Goal: Navigation & Orientation: Find specific page/section

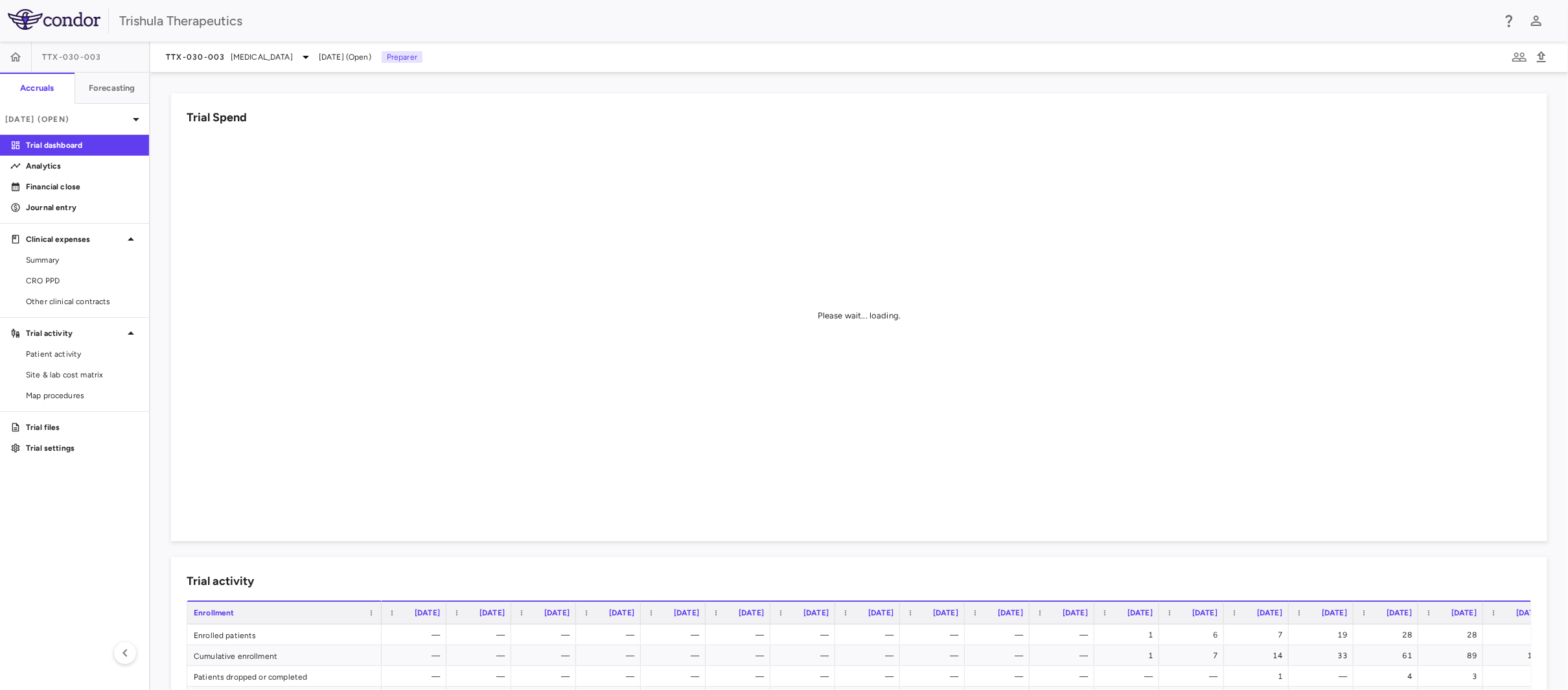
click at [91, 144] on p "Trial dashboard" at bounding box center [82, 145] width 112 height 11
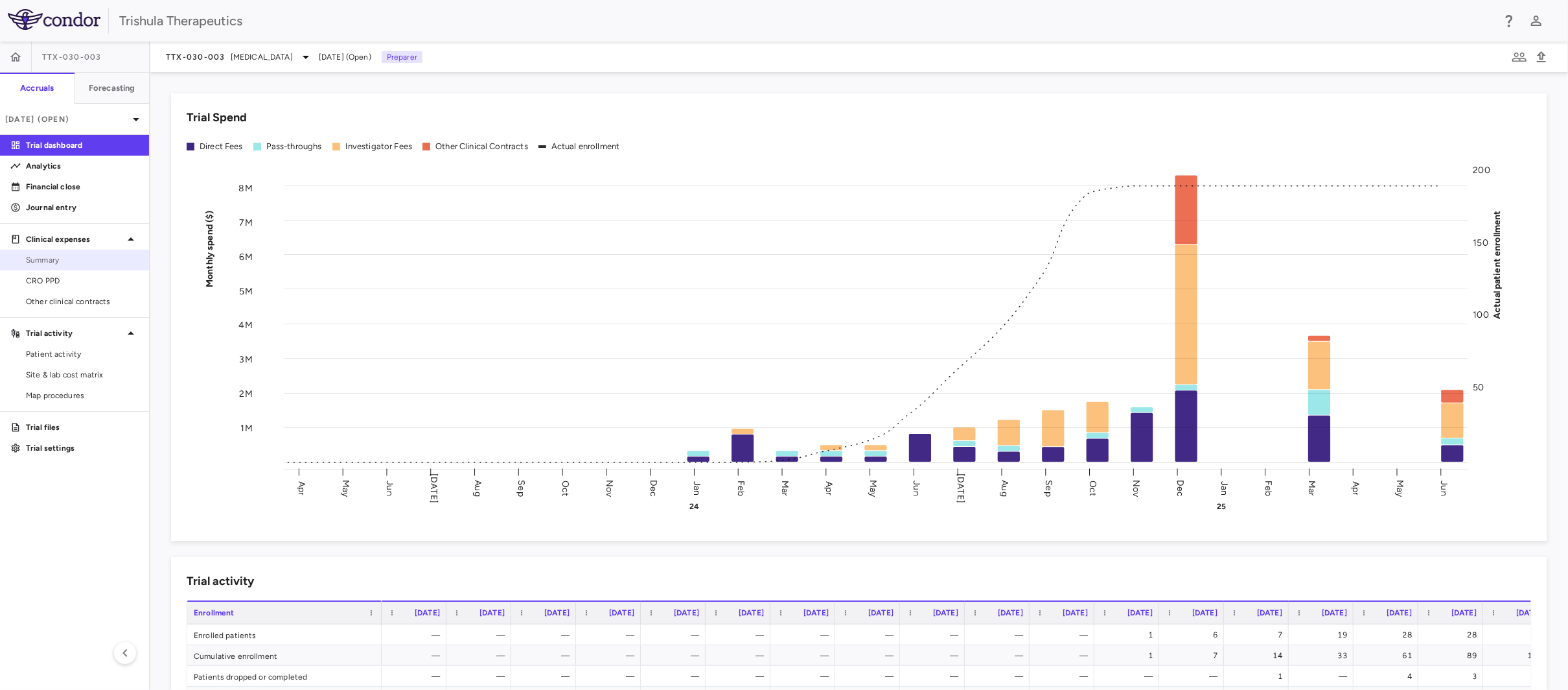
click at [45, 258] on span "Summary" at bounding box center [82, 260] width 112 height 11
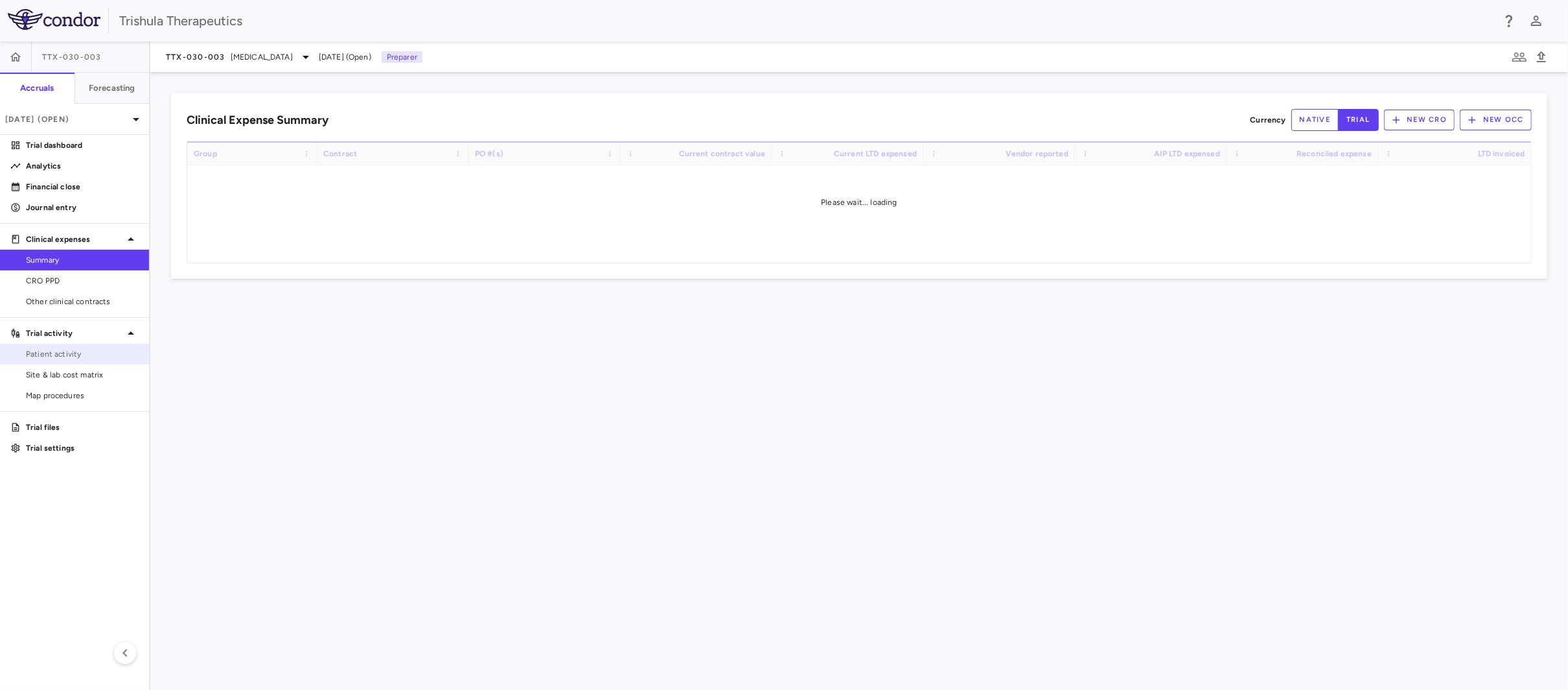
click at [86, 352] on span "Patient activity" at bounding box center [82, 354] width 112 height 11
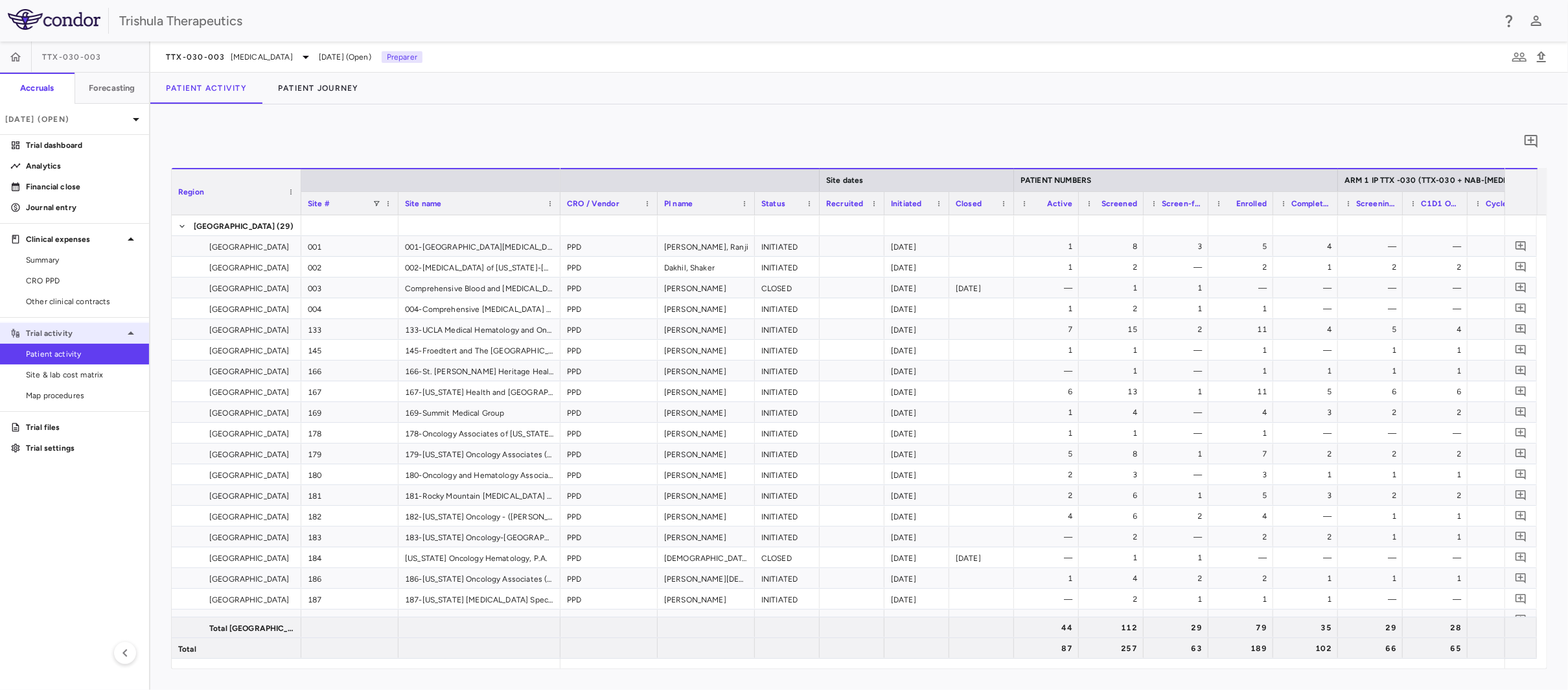
click at [75, 329] on p "Trial activity" at bounding box center [74, 333] width 97 height 11
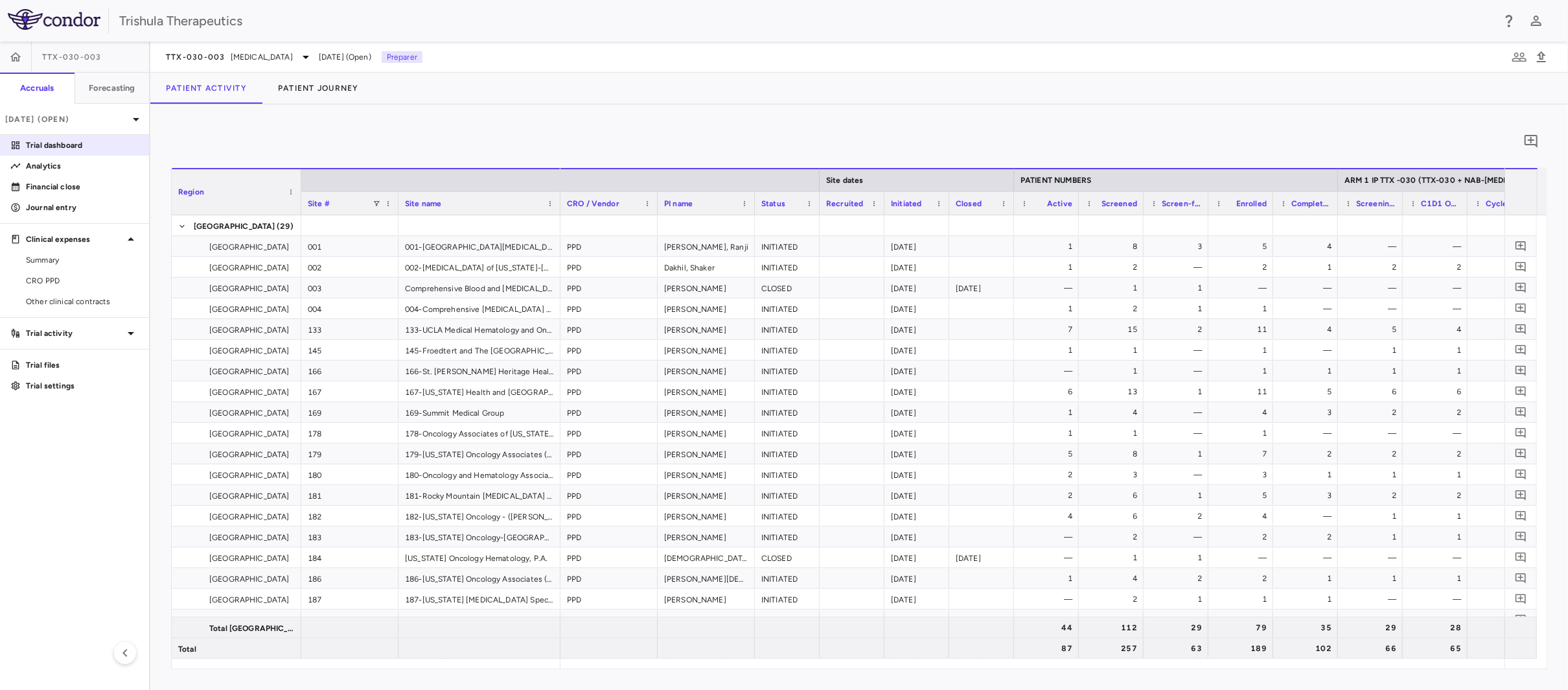
click at [66, 147] on p "Trial dashboard" at bounding box center [82, 145] width 112 height 11
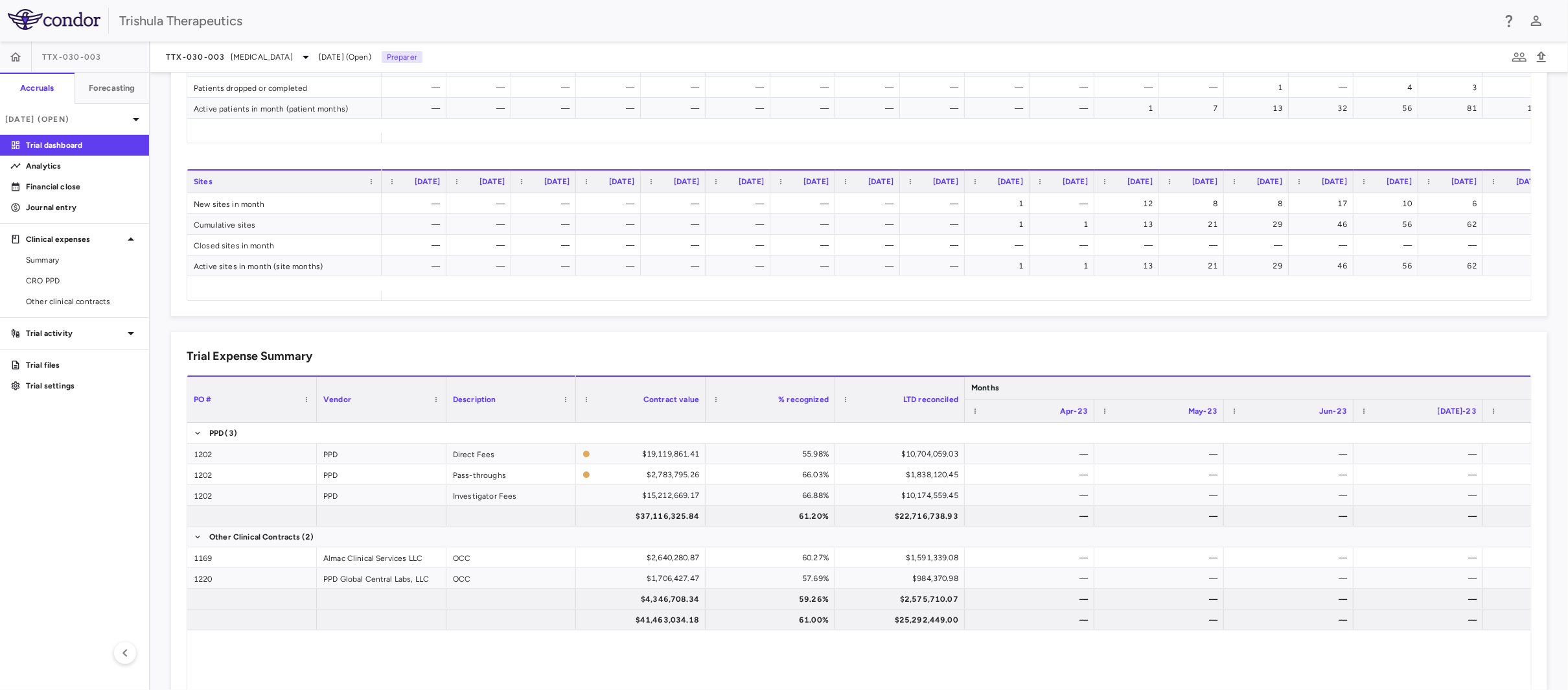
scroll to position [648, 0]
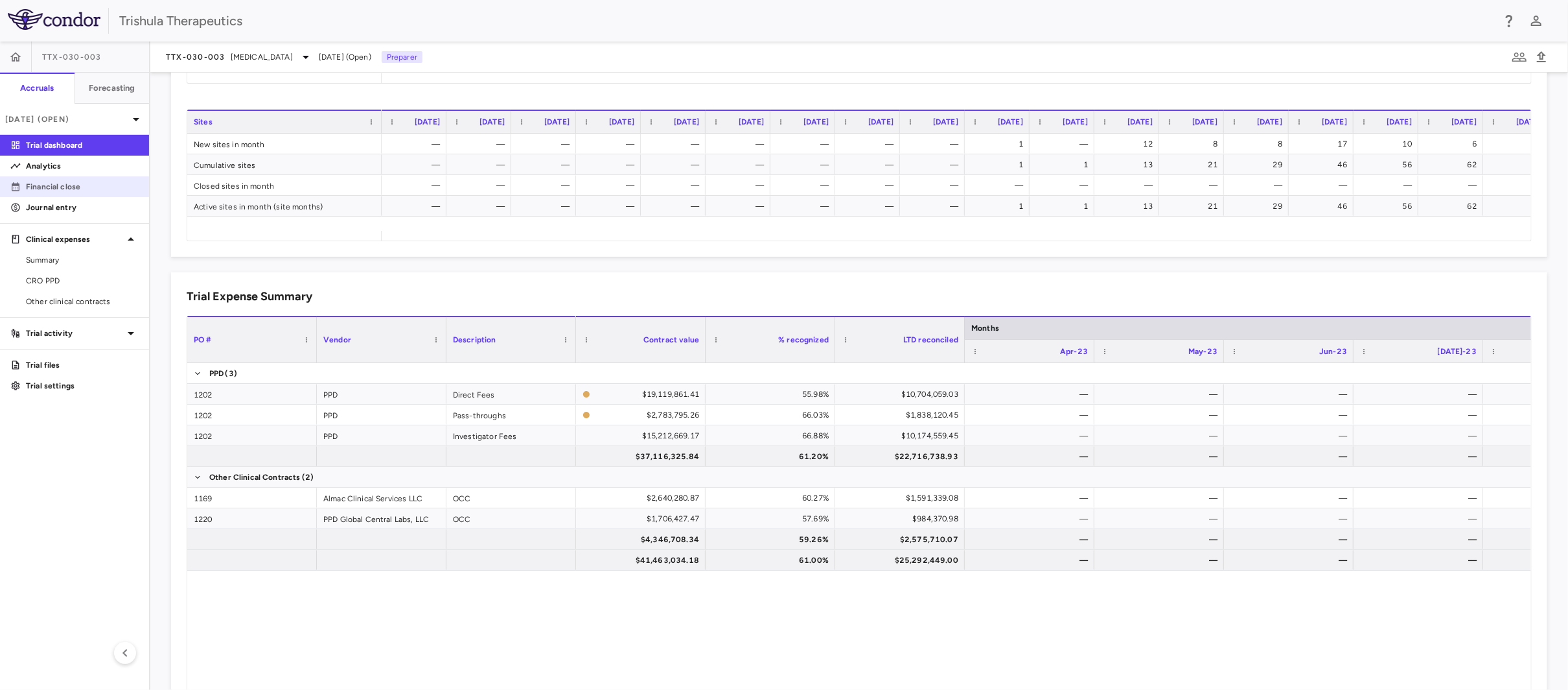
click at [83, 188] on p "Financial close" at bounding box center [82, 187] width 112 height 11
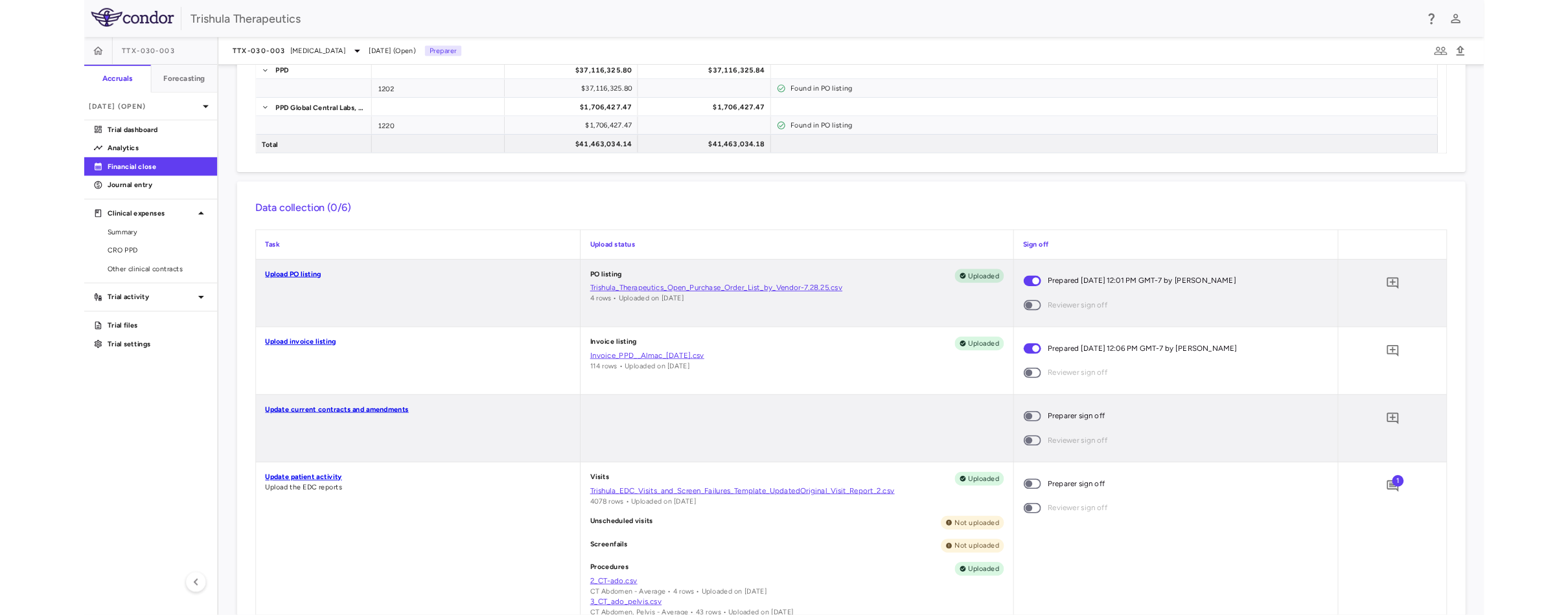
scroll to position [194, 0]
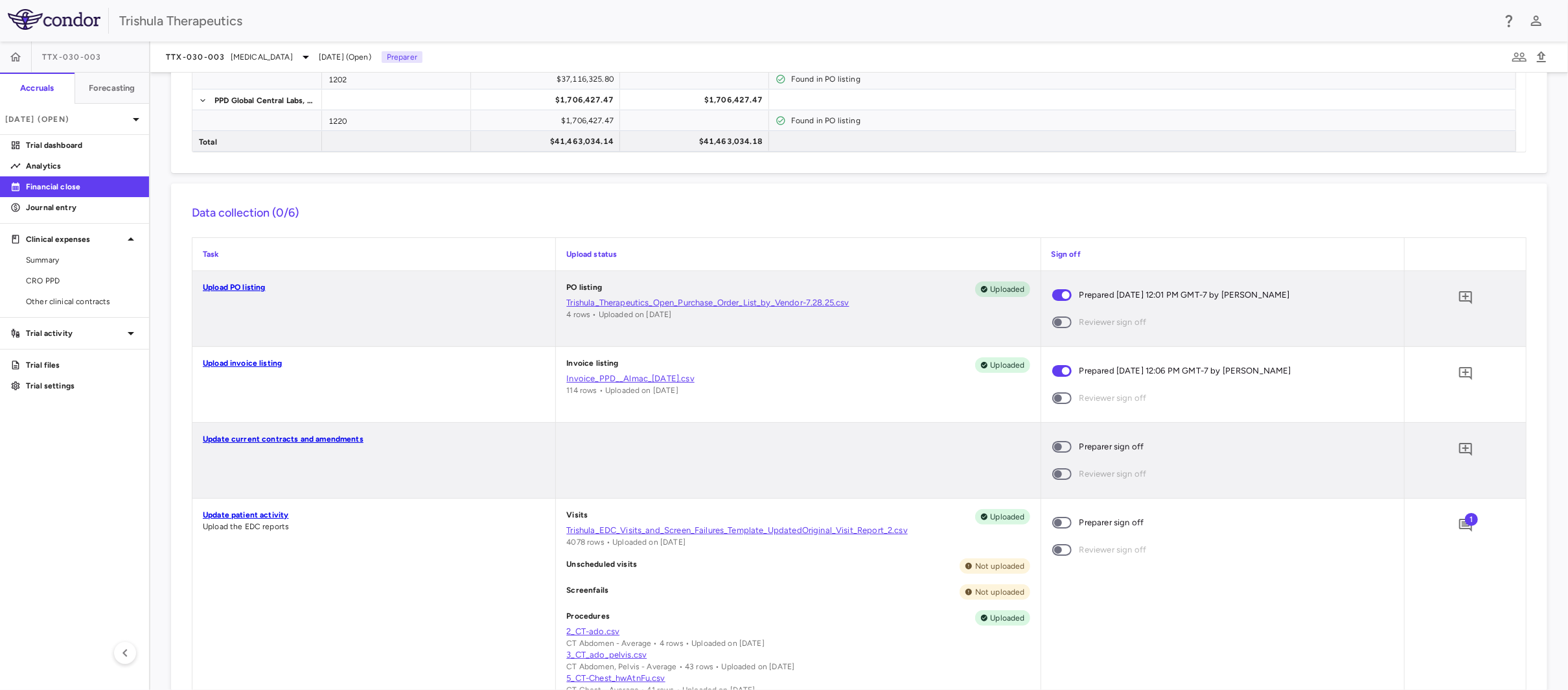
click at [689, 533] on link "Trishula_EDC_Visits_and_Screen_Failures_Template_UpdatedOriginal_Visit_Report_2…" at bounding box center [798, 530] width 463 height 11
click at [1460, 526] on icon "Add comment" at bounding box center [1466, 525] width 13 height 13
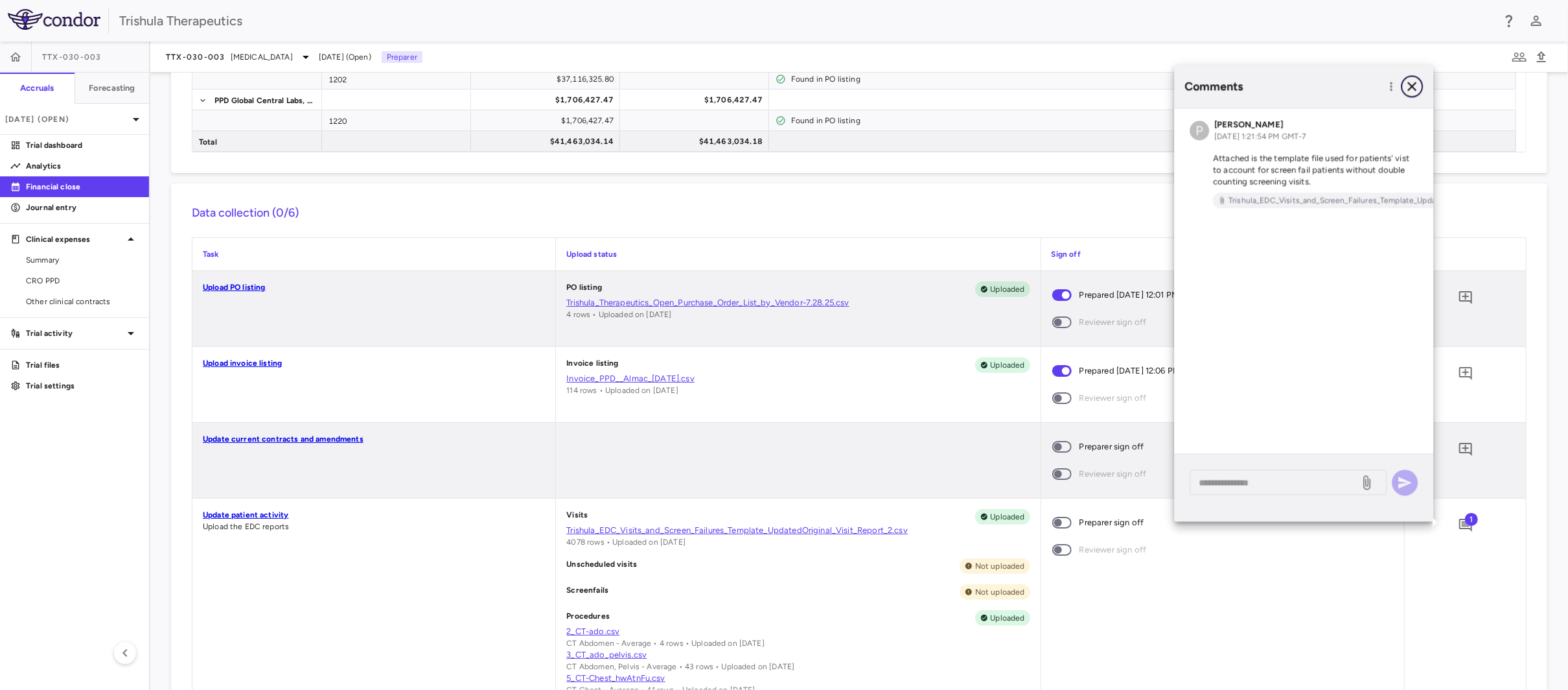
click at [1419, 84] on icon "button" at bounding box center [1412, 86] width 16 height 16
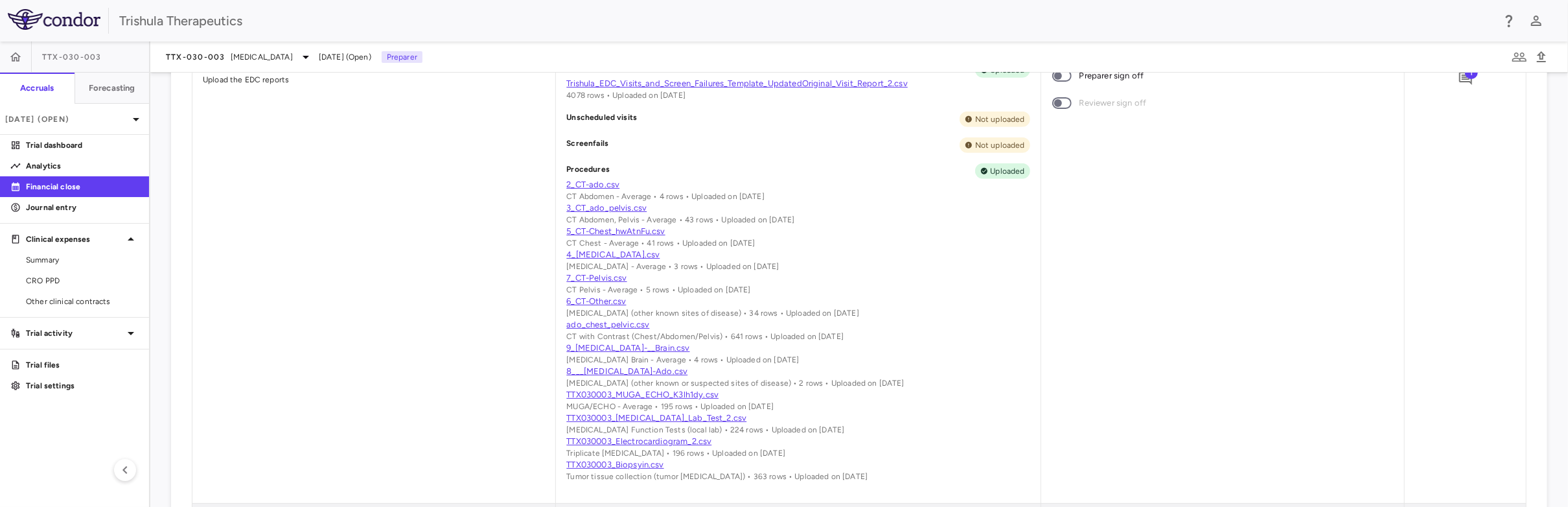
scroll to position [453, 0]
